Goal: Information Seeking & Learning: Find specific fact

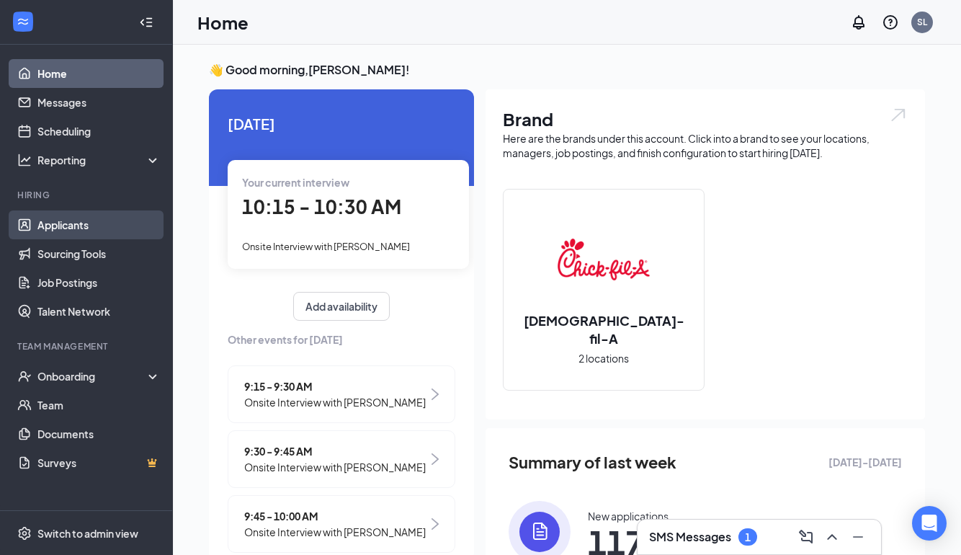
click at [71, 226] on link "Applicants" at bounding box center [98, 224] width 123 height 29
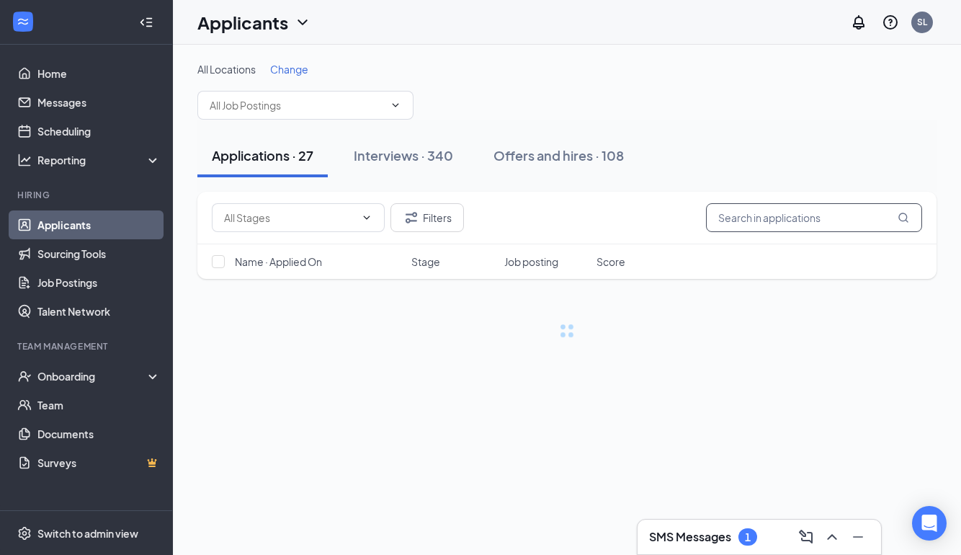
click at [756, 212] on input "text" at bounding box center [814, 217] width 216 height 29
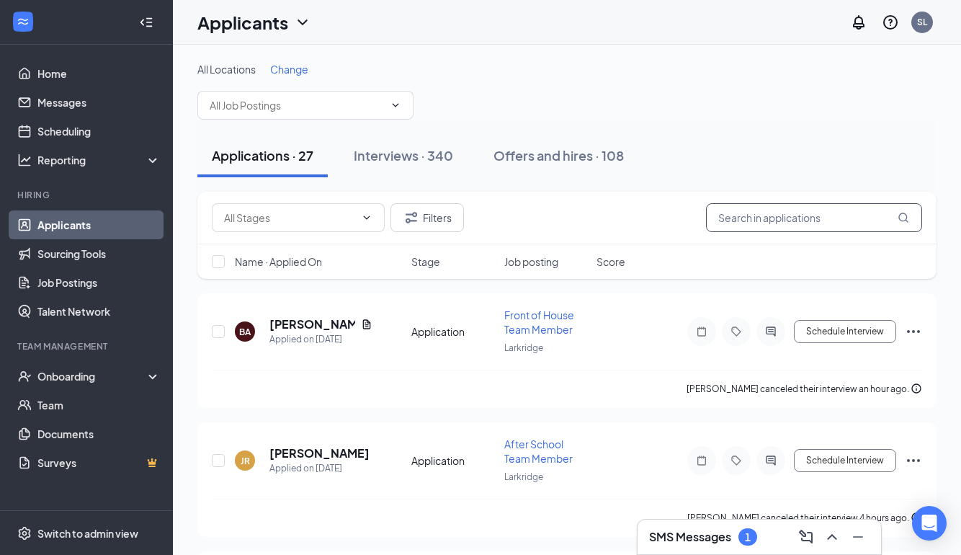
paste input "[PHONE_NUMBER]"
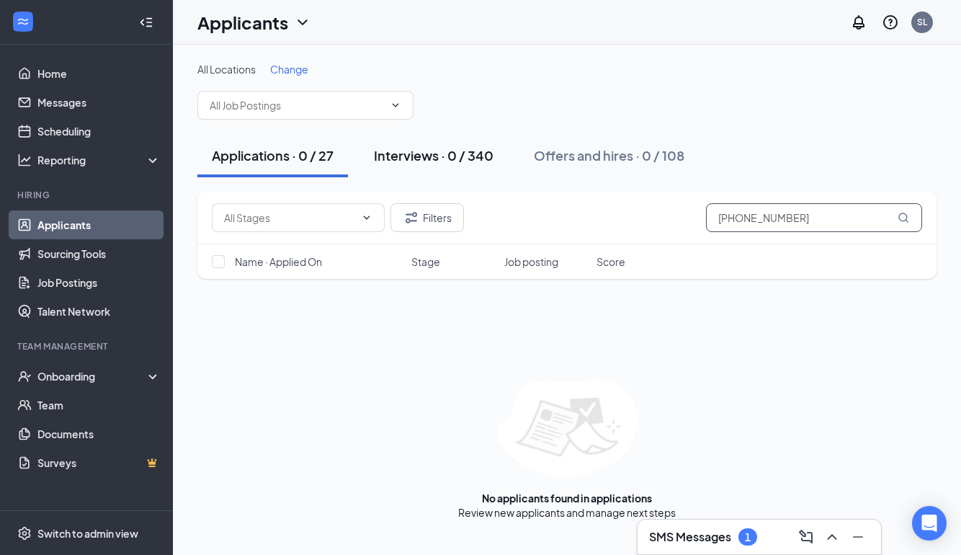
type input "[PHONE_NUMBER]"
click at [464, 156] on div "Interviews · 0 / 340" at bounding box center [434, 155] width 120 height 18
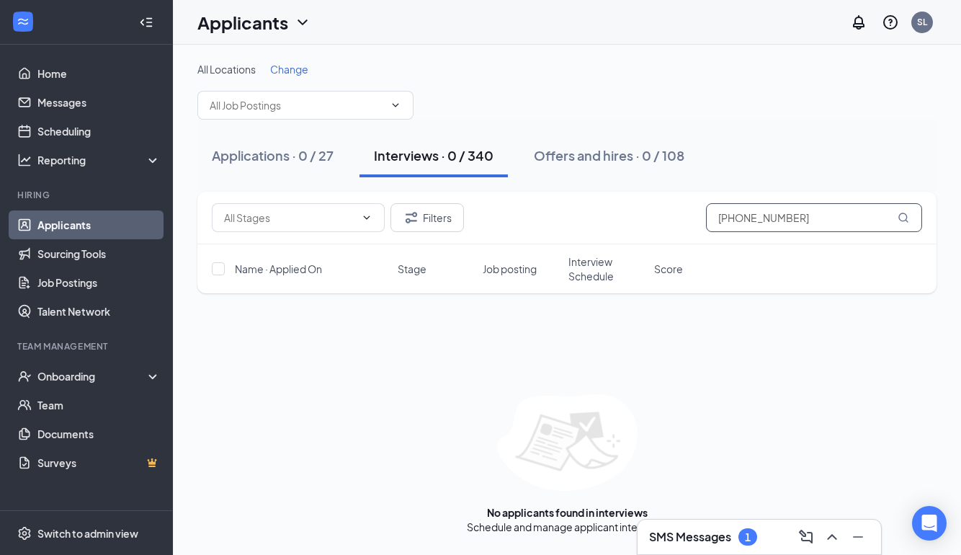
drag, startPoint x: 807, startPoint y: 223, endPoint x: 696, endPoint y: 220, distance: 111.0
click at [696, 220] on div "Filters [PHONE_NUMBER]" at bounding box center [567, 217] width 710 height 29
type input "[PERSON_NAME]"
